Goal: Information Seeking & Learning: Understand process/instructions

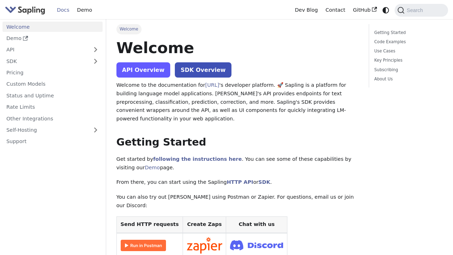
click at [153, 68] on link "API Overview" at bounding box center [143, 69] width 54 height 15
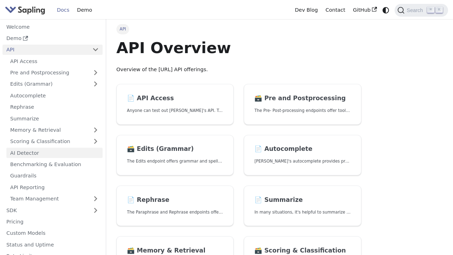
click at [67, 150] on link "AI Detector" at bounding box center [54, 152] width 96 height 10
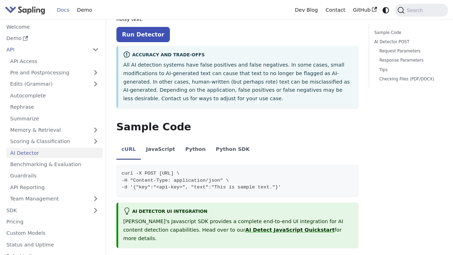
scroll to position [66, 0]
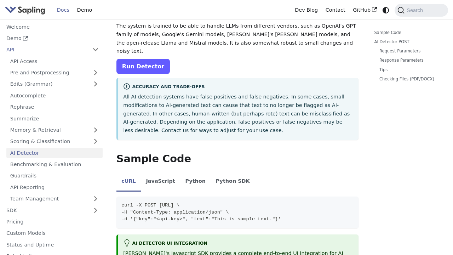
click at [149, 60] on link "Run Detector" at bounding box center [142, 66] width 53 height 15
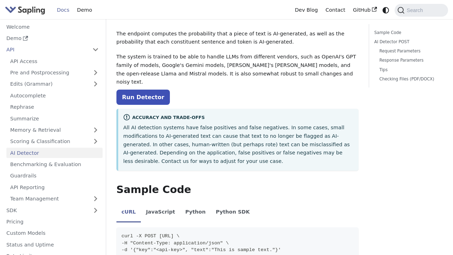
scroll to position [68, 0]
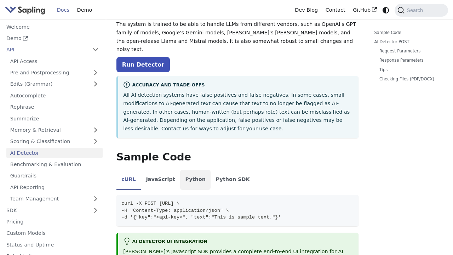
click at [200, 172] on li "Python" at bounding box center [195, 180] width 30 height 20
click at [166, 170] on li "JavaScript" at bounding box center [160, 180] width 39 height 20
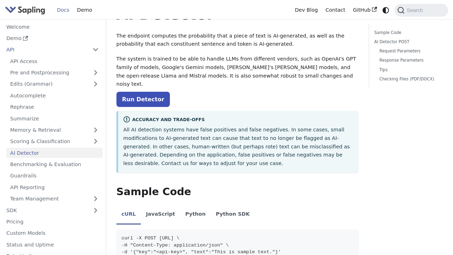
scroll to position [0, 0]
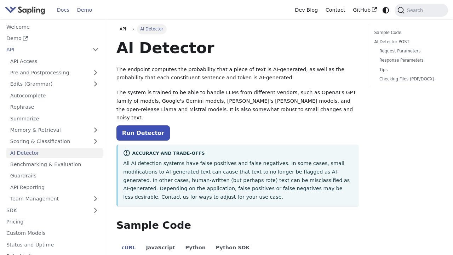
click at [87, 11] on link "Demo" at bounding box center [84, 10] width 23 height 11
